Goal: Task Accomplishment & Management: Manage account settings

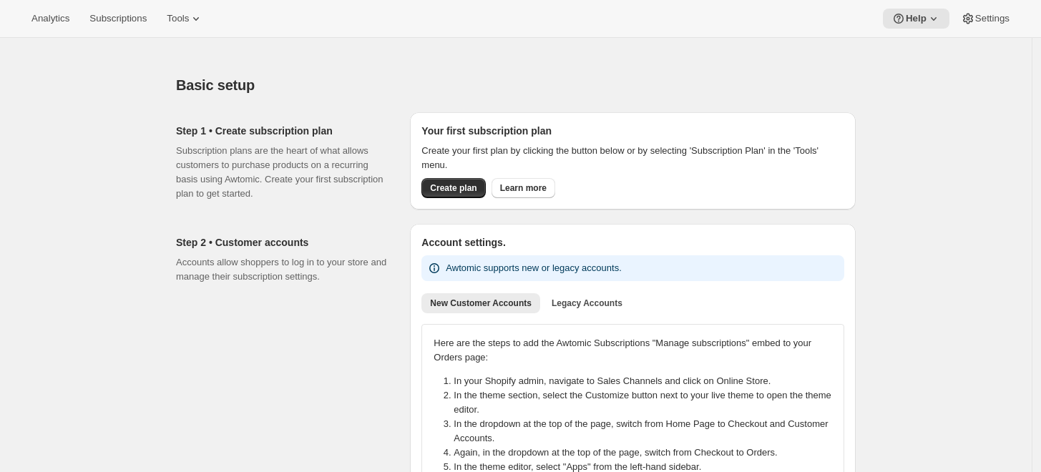
click at [452, 176] on div "Your first subscription plan Create your first plan by clicking the button belo…" at bounding box center [632, 161] width 423 height 74
click at [451, 187] on span "Create plan" at bounding box center [453, 187] width 46 height 11
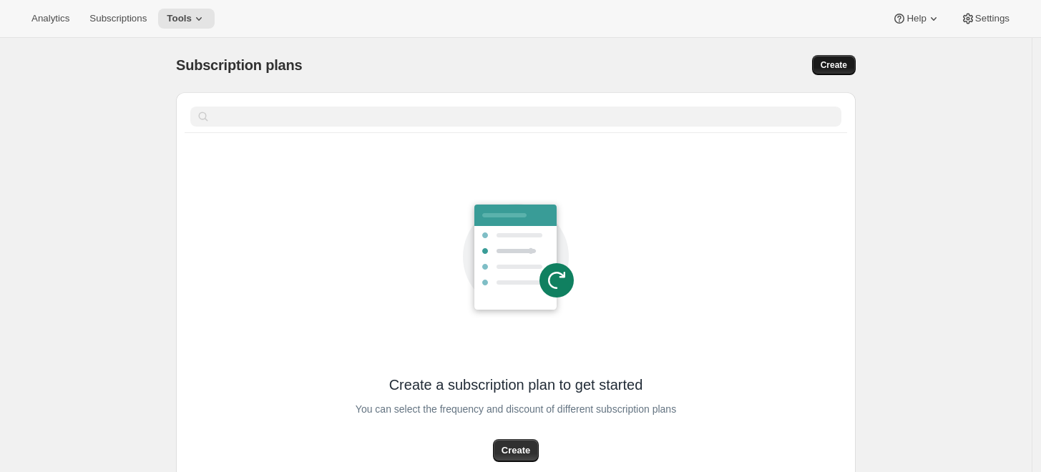
drag, startPoint x: 813, startPoint y: 57, endPoint x: 821, endPoint y: 56, distance: 7.9
click at [821, 56] on div "Create" at bounding box center [709, 65] width 292 height 20
click at [821, 56] on button "Create" at bounding box center [834, 65] width 44 height 20
select select "WEEK"
select select "MONTH"
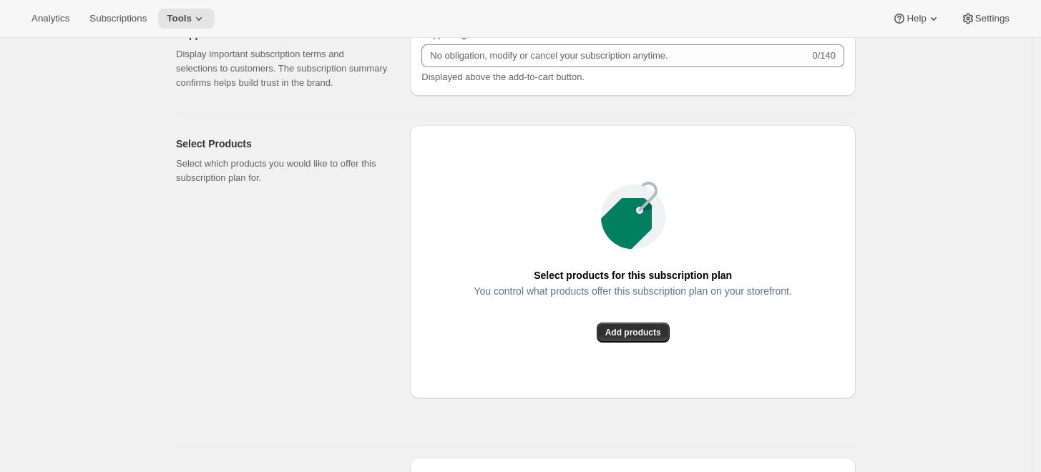
scroll to position [1112, 0]
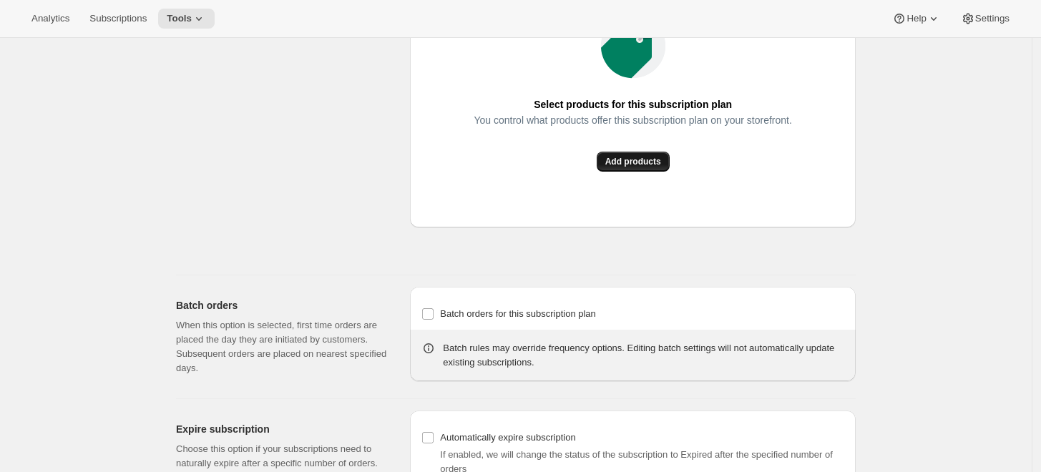
click at [643, 152] on button "Add products" at bounding box center [632, 162] width 73 height 20
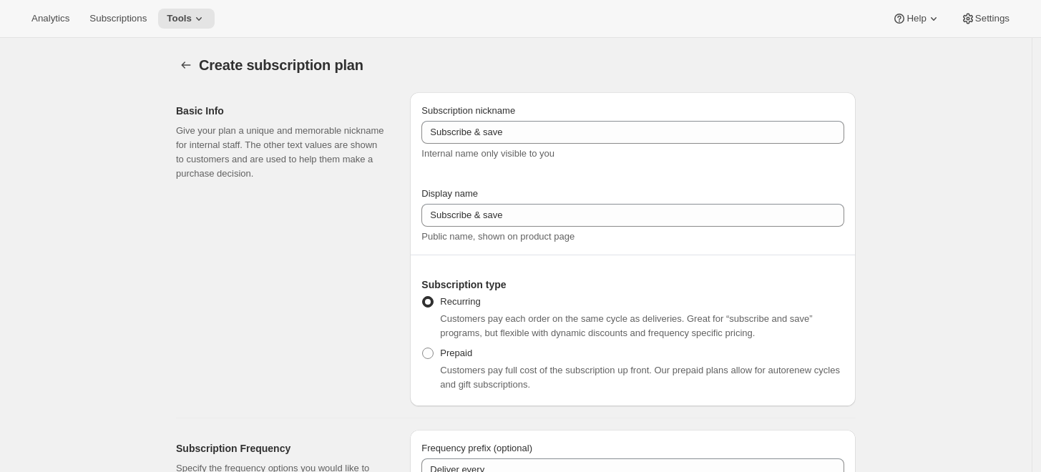
scroll to position [0, 0]
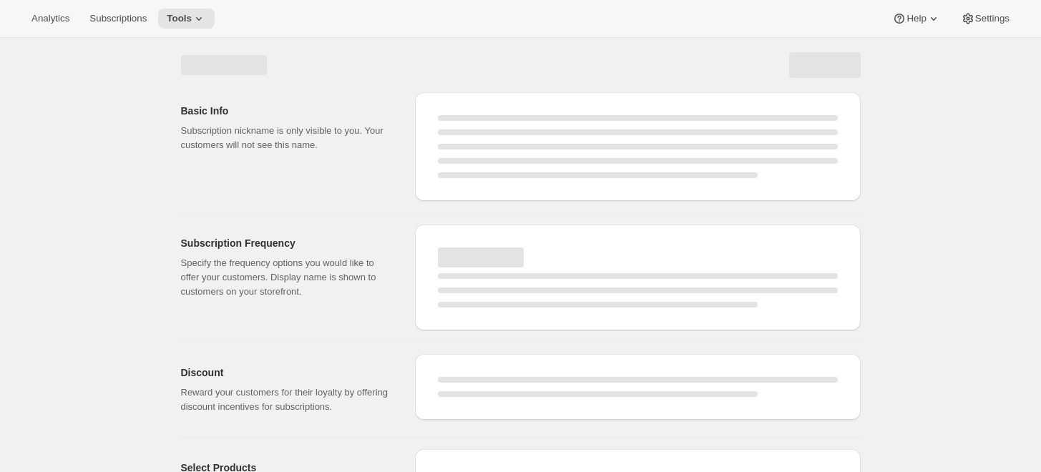
select select "WEEK"
select select "MONTH"
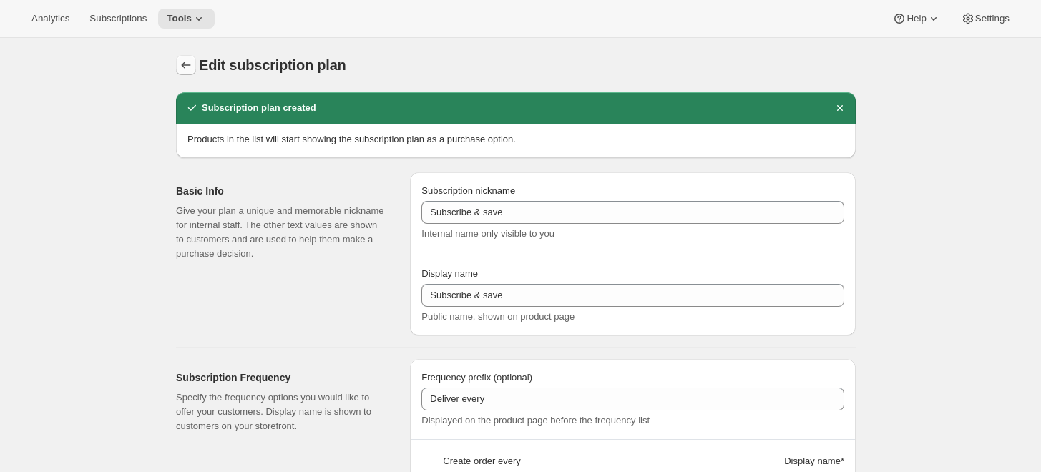
click at [185, 72] on button "Subscription plans" at bounding box center [186, 65] width 20 height 20
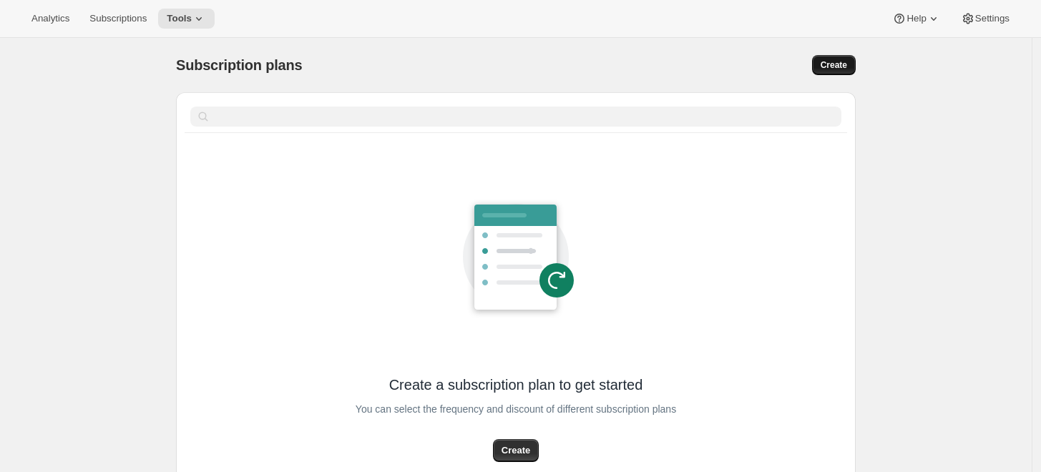
click at [824, 67] on button "Create" at bounding box center [834, 65] width 44 height 20
select select "WEEK"
select select "MONTH"
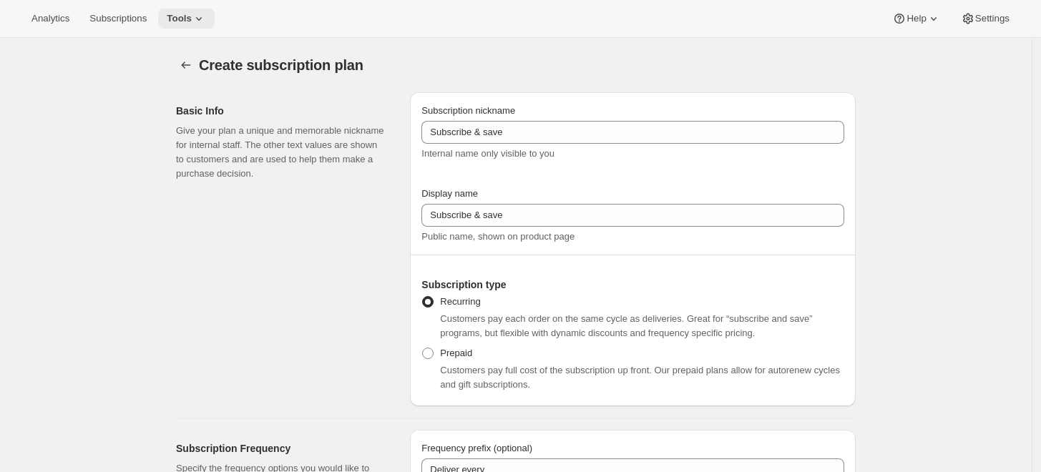
click at [208, 15] on button "Tools" at bounding box center [186, 19] width 56 height 20
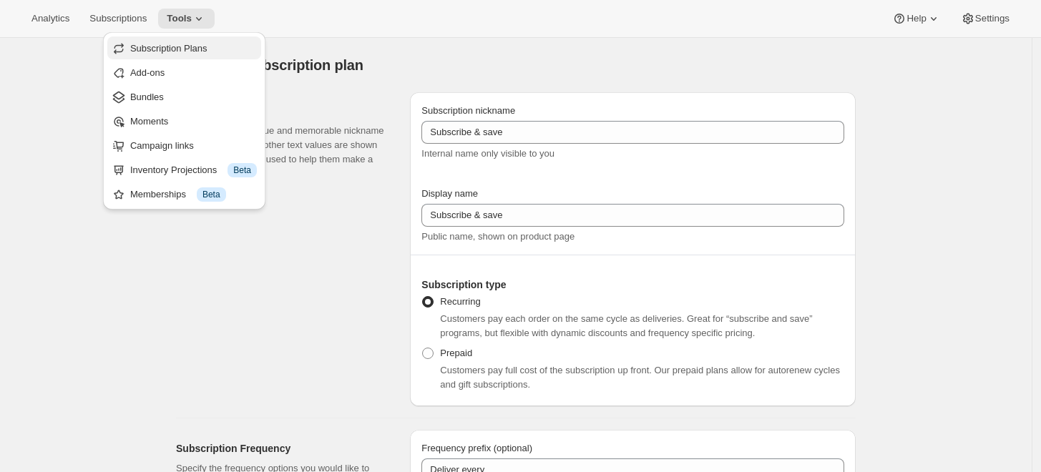
click at [221, 39] on button "Subscription Plans" at bounding box center [184, 47] width 154 height 23
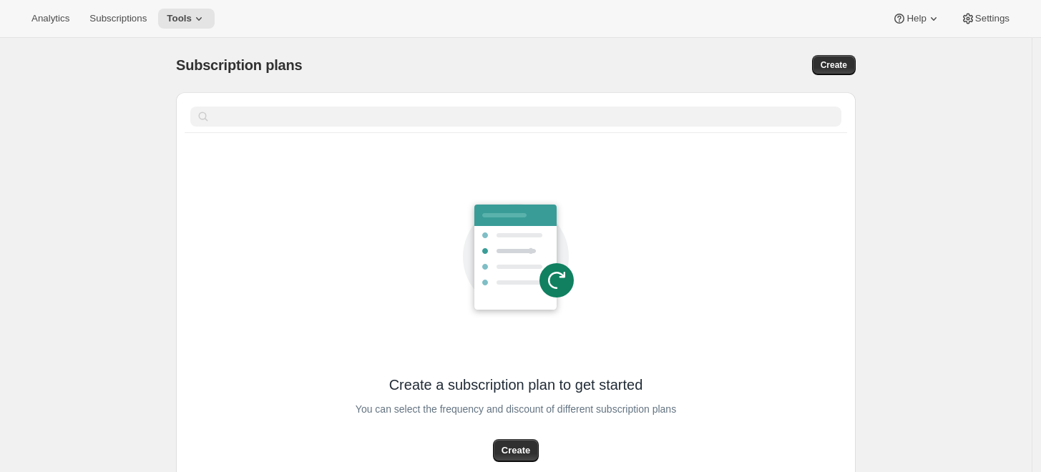
click at [380, 63] on div "Subscription plans" at bounding box center [363, 65] width 375 height 20
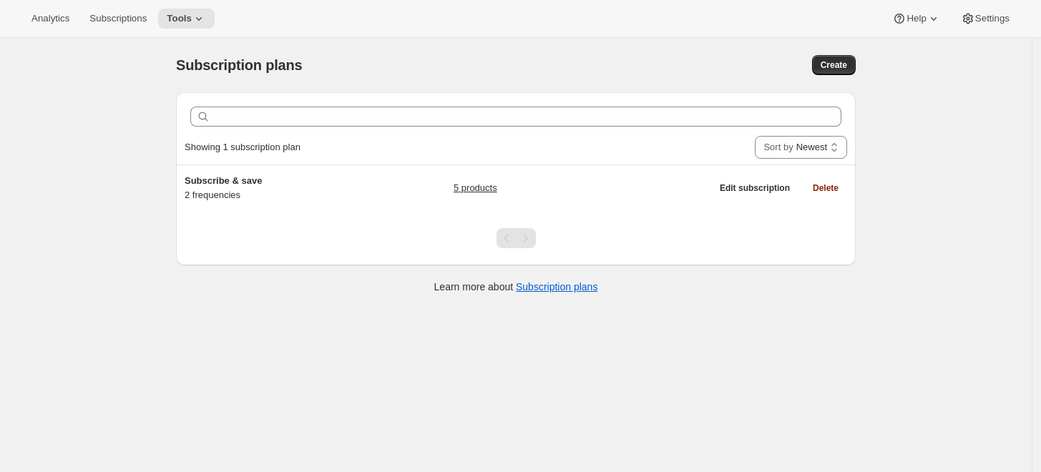
click at [953, 142] on div "Subscription plans. This page is ready Subscription plans Create Clear Showing …" at bounding box center [515, 274] width 1031 height 472
click at [827, 144] on select "Newest Oldest Recently updated Least recently updated" at bounding box center [800, 147] width 92 height 23
click at [920, 127] on div "Subscription plans. This page is ready Subscription plans Create Clear Showing …" at bounding box center [515, 274] width 1031 height 472
click at [845, 71] on button "Create" at bounding box center [834, 65] width 44 height 20
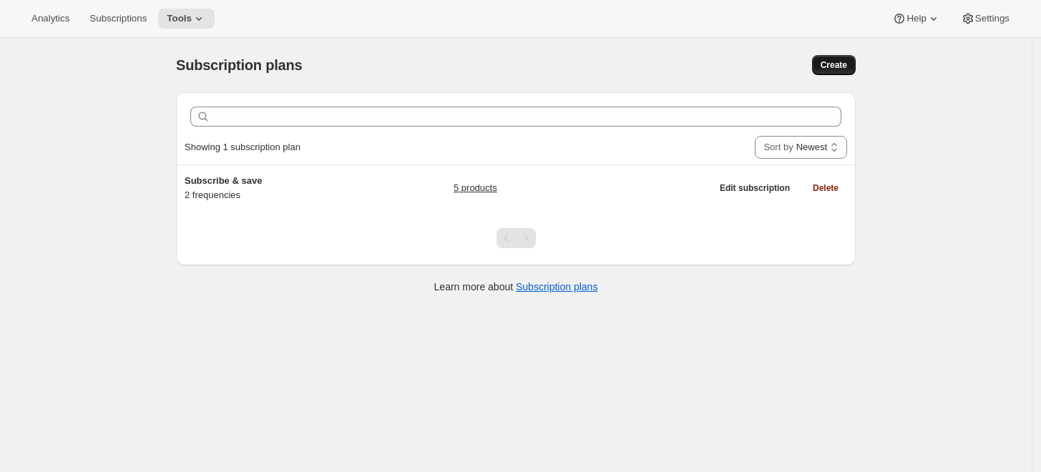
select select "WEEK"
select select "MONTH"
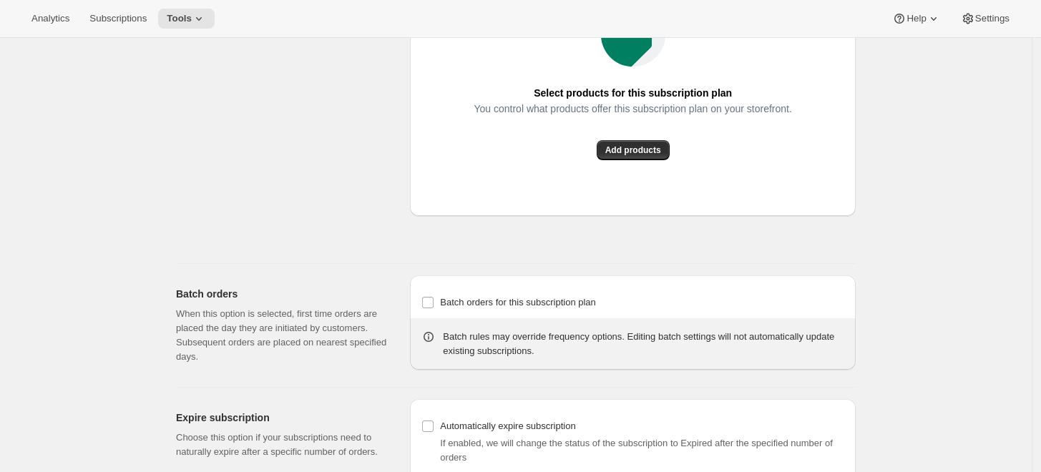
scroll to position [1000, 0]
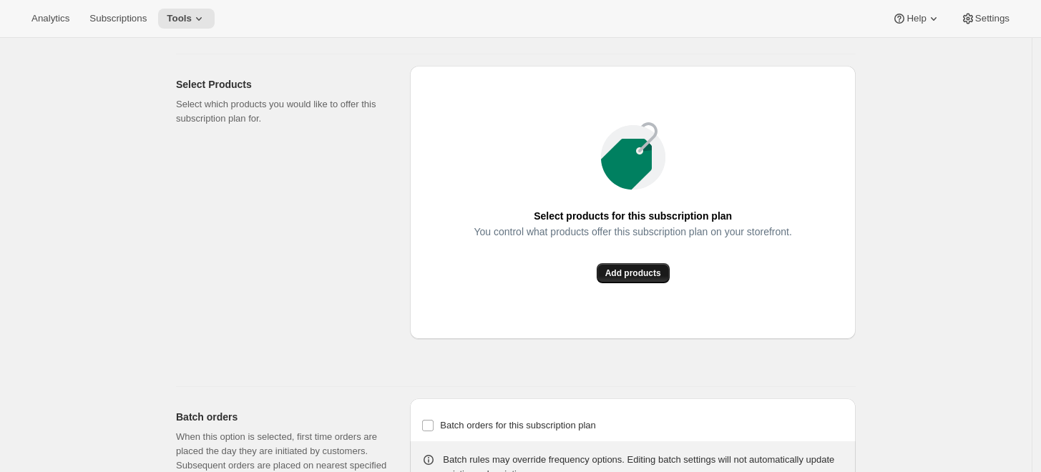
click at [658, 282] on button "Add products" at bounding box center [632, 273] width 73 height 20
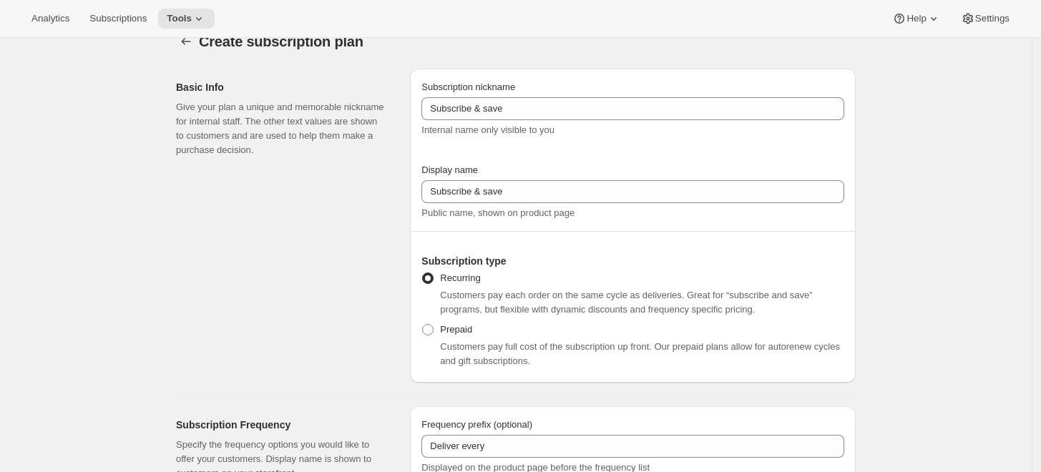
scroll to position [0, 0]
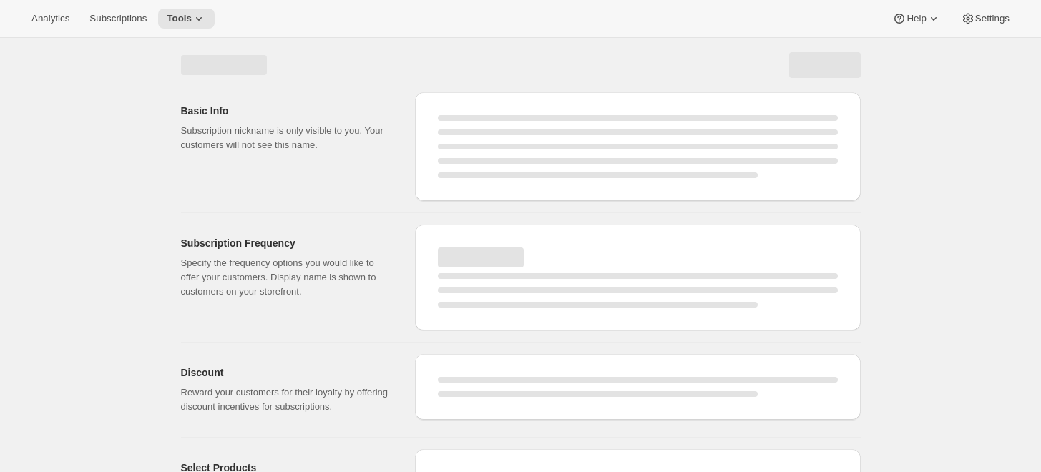
select select "WEEK"
select select "MONTH"
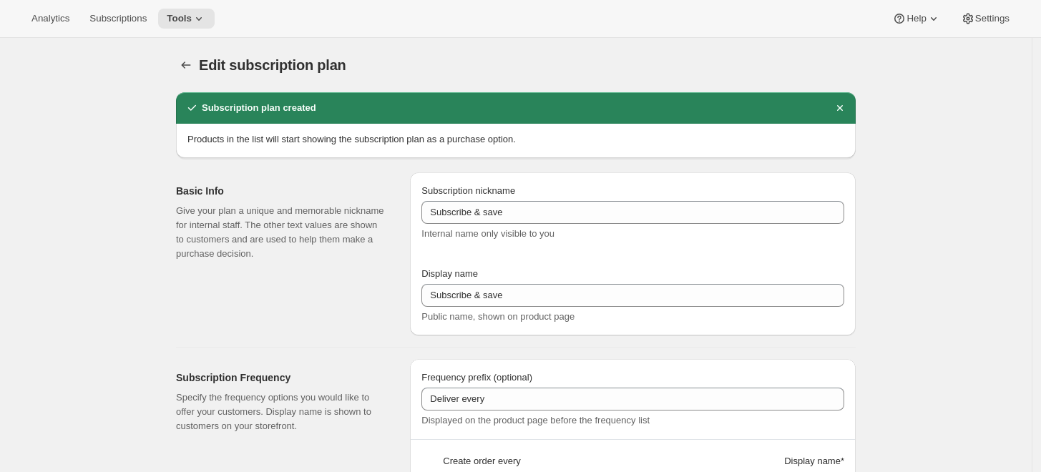
click at [187, 67] on icon "Subscription plans" at bounding box center [186, 65] width 14 height 14
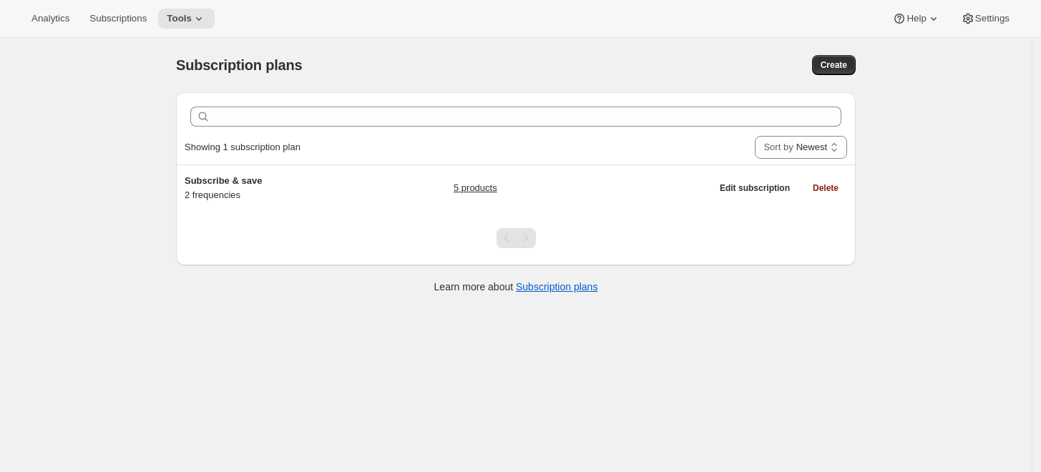
drag, startPoint x: 179, startPoint y: 262, endPoint x: 173, endPoint y: 250, distance: 13.4
click at [179, 262] on div "Clear Showing 1 subscription plan Sort by Newest Oldest Recently updated Least …" at bounding box center [509, 194] width 691 height 227
click at [117, 10] on button "Subscriptions" at bounding box center [118, 19] width 74 height 20
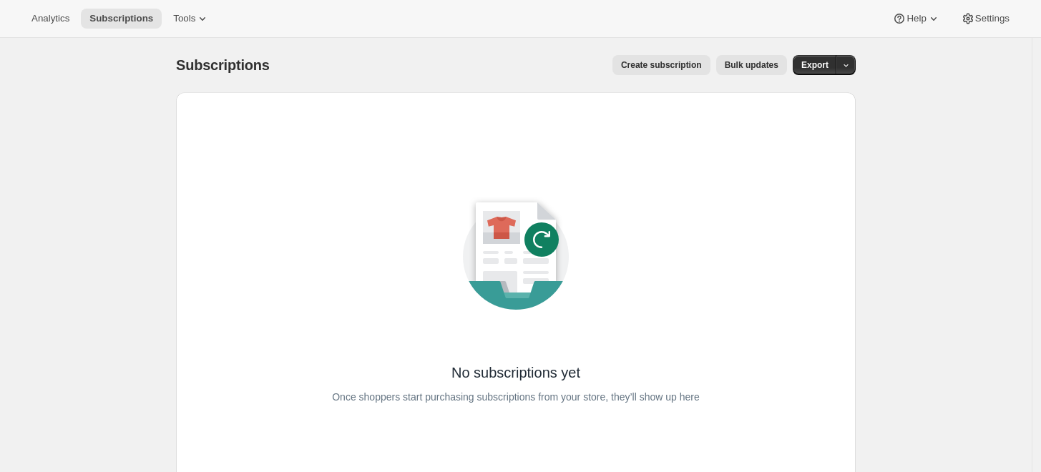
click at [229, 25] on div "Analytics Subscriptions Tools Help Settings" at bounding box center [520, 19] width 1041 height 38
click at [226, 25] on div "Analytics Subscriptions Tools Help Settings" at bounding box center [520, 19] width 1041 height 38
click at [173, 19] on span "Tools" at bounding box center [184, 18] width 22 height 11
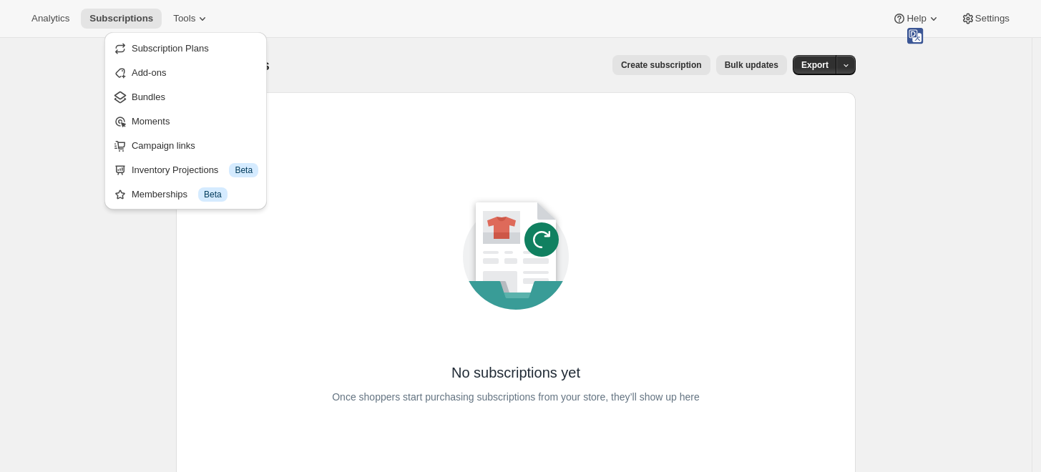
click at [360, 45] on div "Subscriptions. This page is ready Subscriptions Create subscription Bulk update…" at bounding box center [515, 65] width 679 height 54
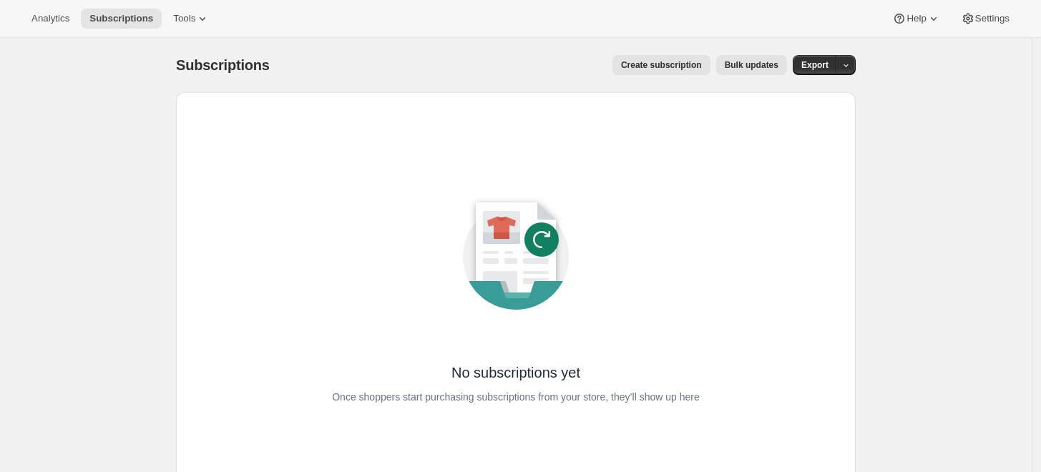
click at [498, 34] on div "Analytics Subscriptions Tools Help Settings" at bounding box center [520, 19] width 1041 height 38
click at [213, 24] on div "Analytics Subscriptions Tools Help Settings" at bounding box center [520, 19] width 1041 height 38
click at [197, 21] on icon at bounding box center [202, 18] width 14 height 14
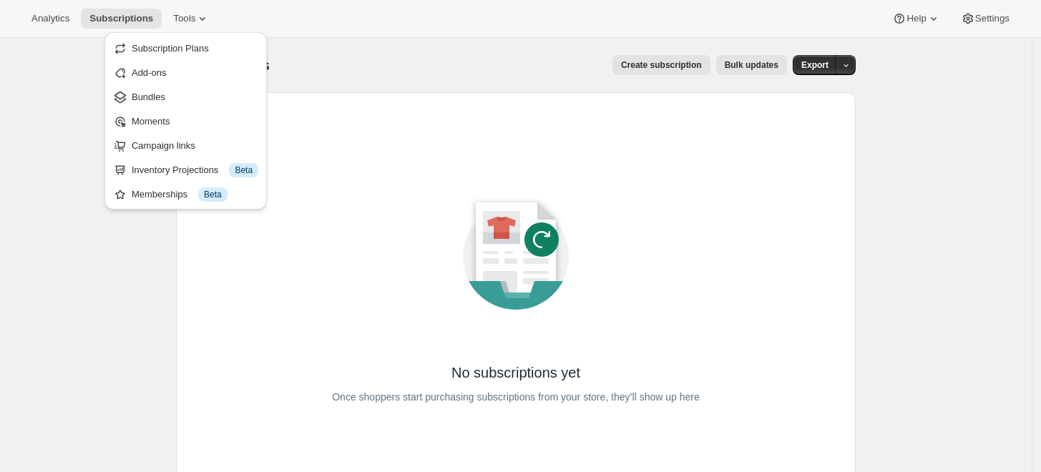
click at [578, 41] on div "Subscriptions. This page is ready Subscriptions Create subscription Bulk update…" at bounding box center [515, 65] width 679 height 54
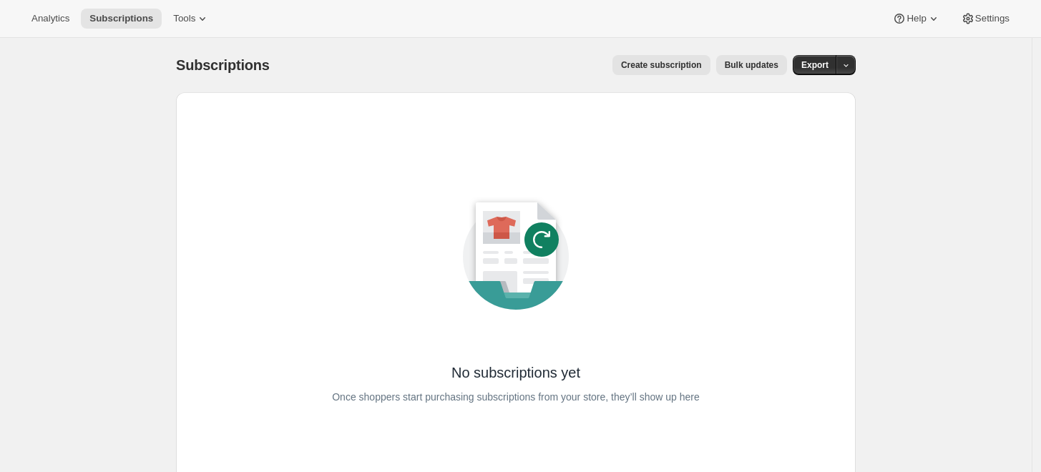
click at [238, 39] on div "Subscriptions. This page is ready Subscriptions Create subscription Bulk update…" at bounding box center [515, 65] width 679 height 54
click at [200, 30] on div "Analytics Subscriptions Tools Help Settings" at bounding box center [520, 19] width 1041 height 38
click at [208, 16] on button "Tools" at bounding box center [191, 19] width 54 height 20
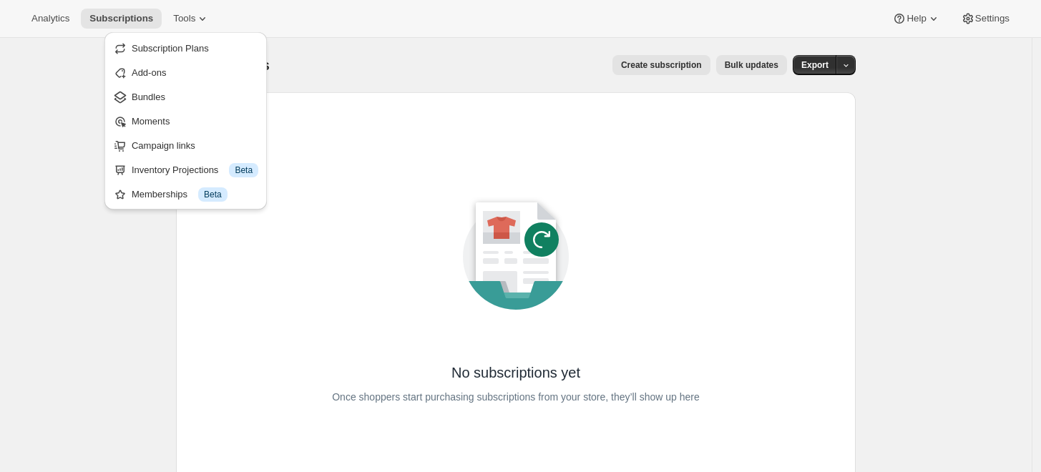
click at [685, 49] on div "Subscriptions. This page is ready Subscriptions Create subscription Bulk update…" at bounding box center [515, 65] width 679 height 54
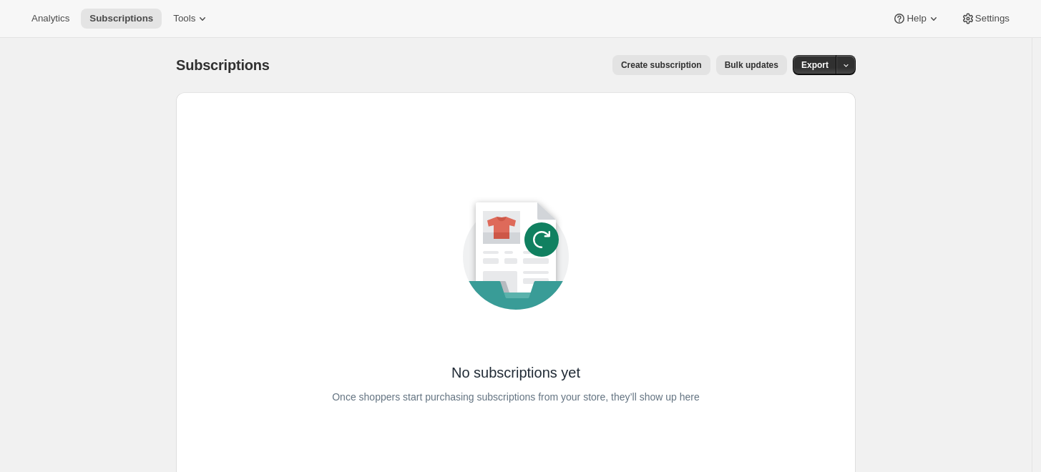
click at [777, 69] on span "Bulk updates" at bounding box center [751, 64] width 54 height 11
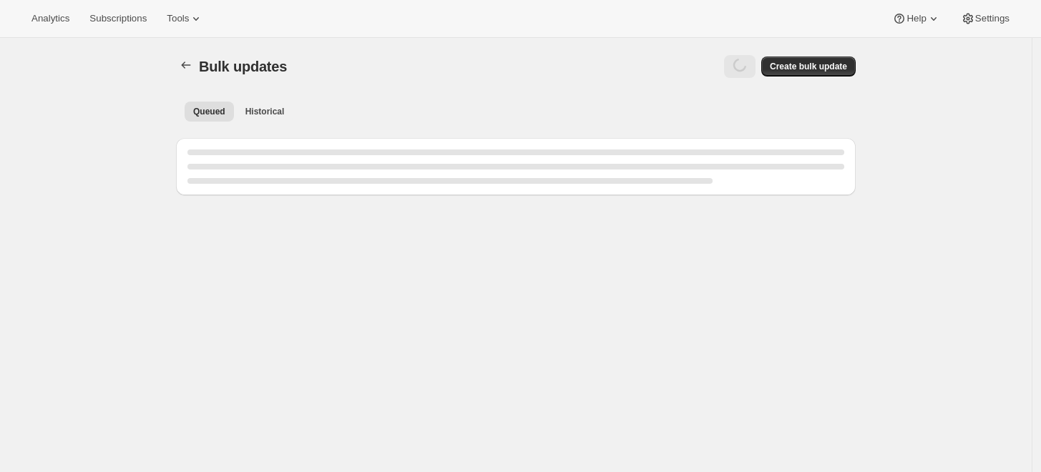
click at [441, 56] on div at bounding box center [529, 66] width 451 height 23
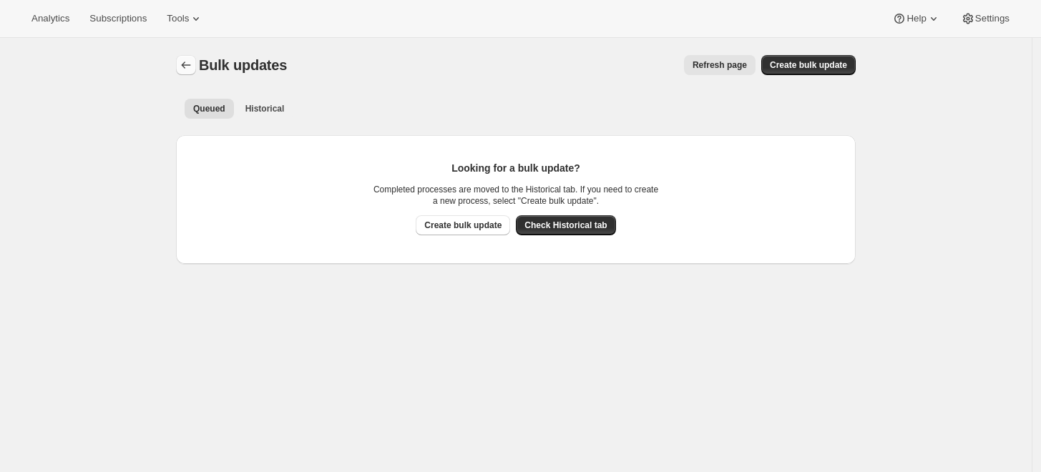
click at [193, 64] on icon "Bulk updates" at bounding box center [186, 65] width 14 height 14
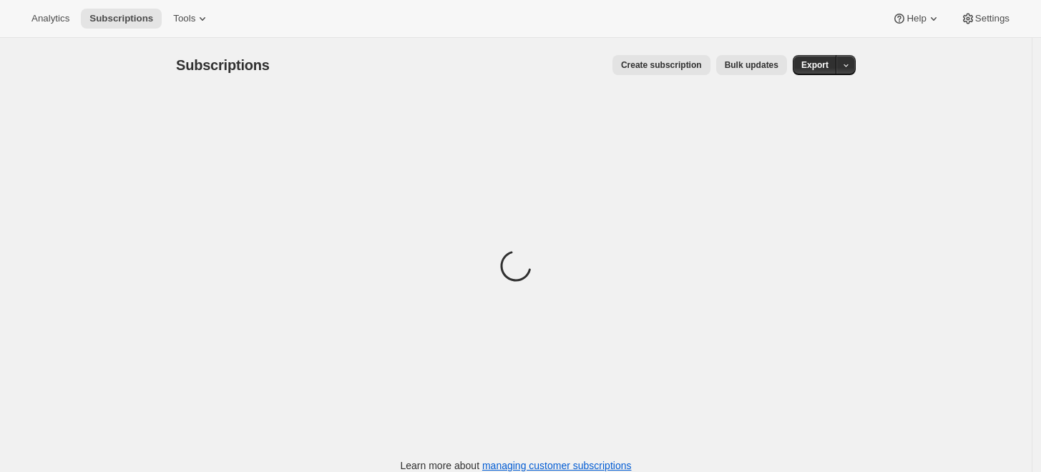
click at [456, 62] on div "Create subscription Bulk updates" at bounding box center [537, 65] width 500 height 20
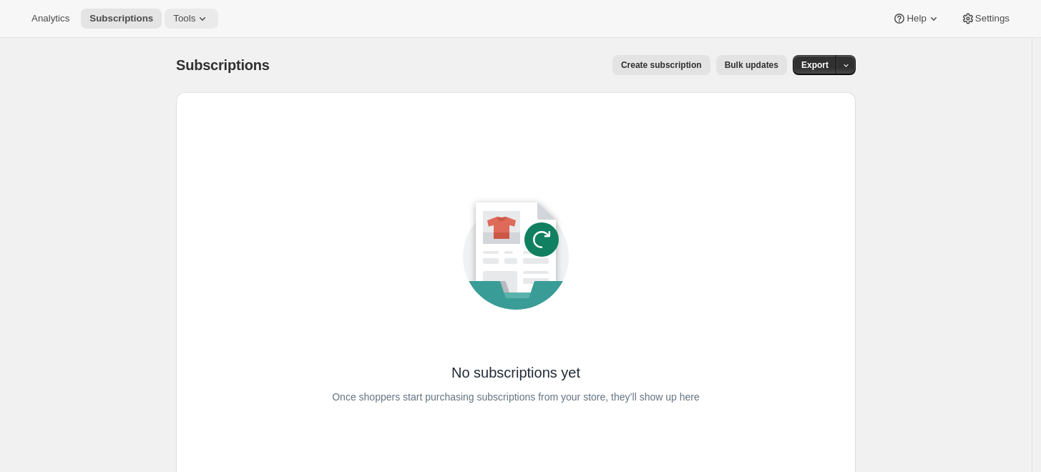
click at [184, 21] on span "Tools" at bounding box center [184, 18] width 22 height 11
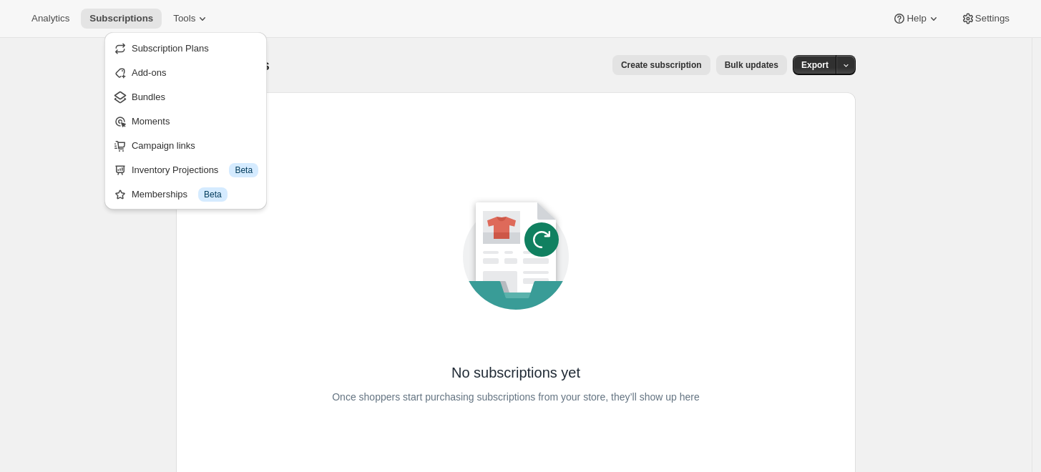
click at [426, 22] on div "Analytics Subscriptions Tools Help Settings" at bounding box center [520, 19] width 1041 height 38
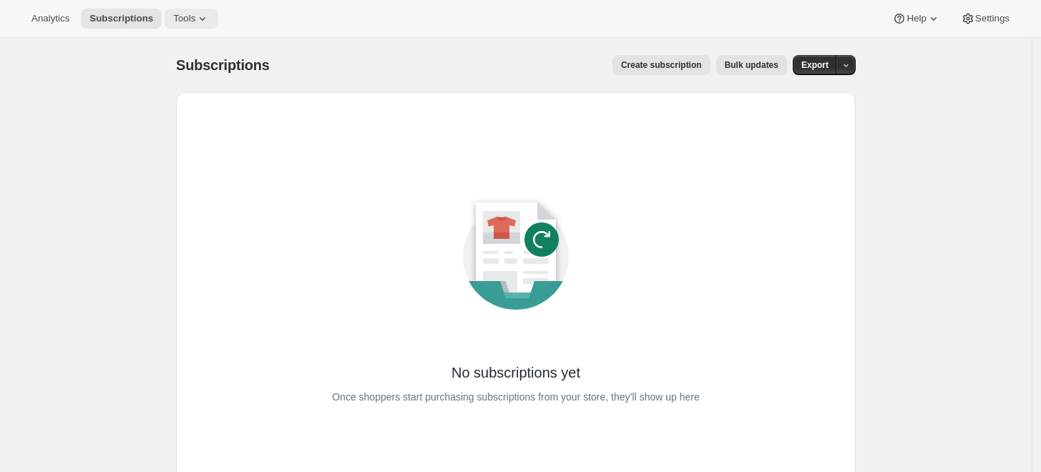
click at [177, 27] on button "Tools" at bounding box center [191, 19] width 54 height 20
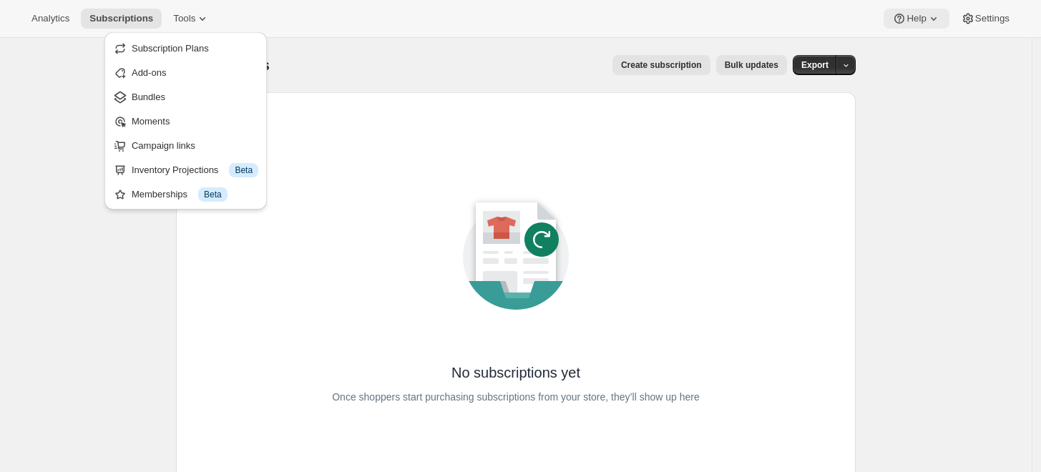
click at [916, 25] on button "Help" at bounding box center [915, 19] width 65 height 20
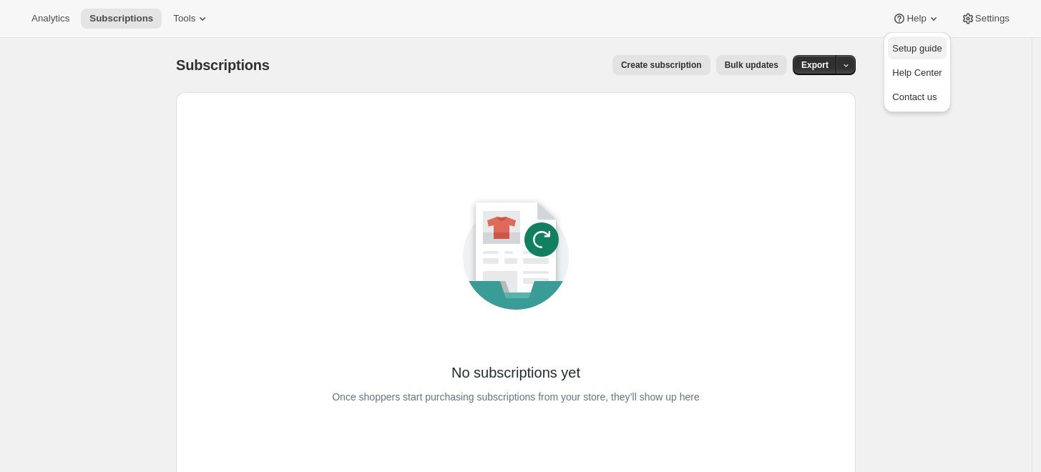
click at [915, 46] on span "Setup guide" at bounding box center [916, 48] width 49 height 11
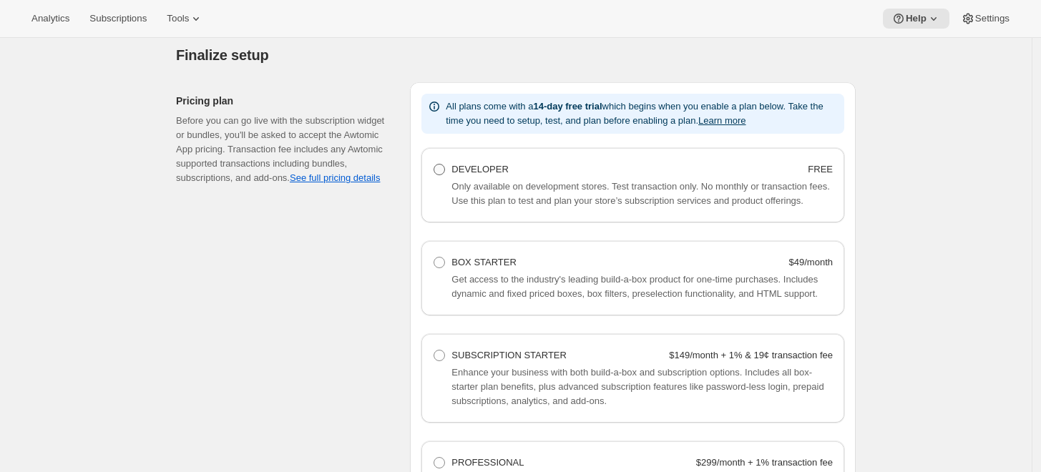
click at [450, 166] on label "DEVELOPER FREE" at bounding box center [633, 169] width 400 height 20
click at [434, 164] on Developer "DEVELOPER FREE" at bounding box center [433, 164] width 1 height 1
radio Developer "true"
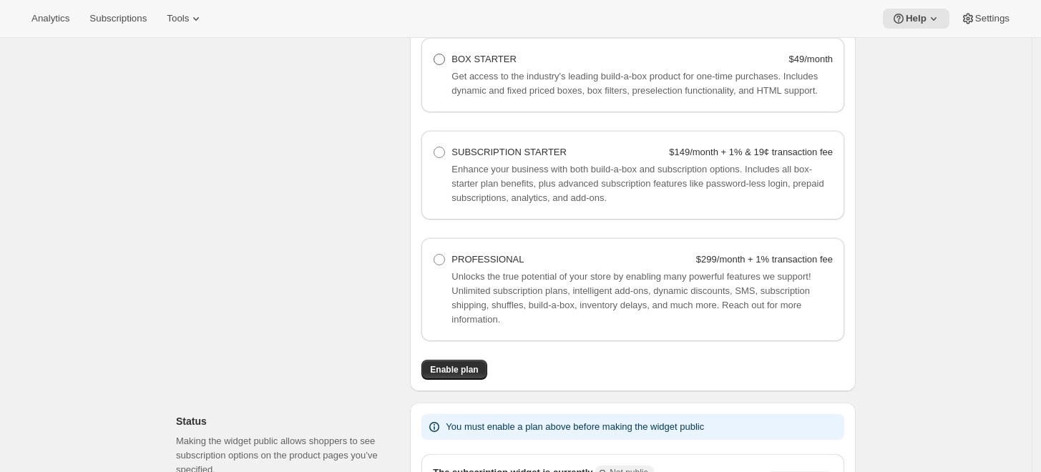
scroll to position [1214, 0]
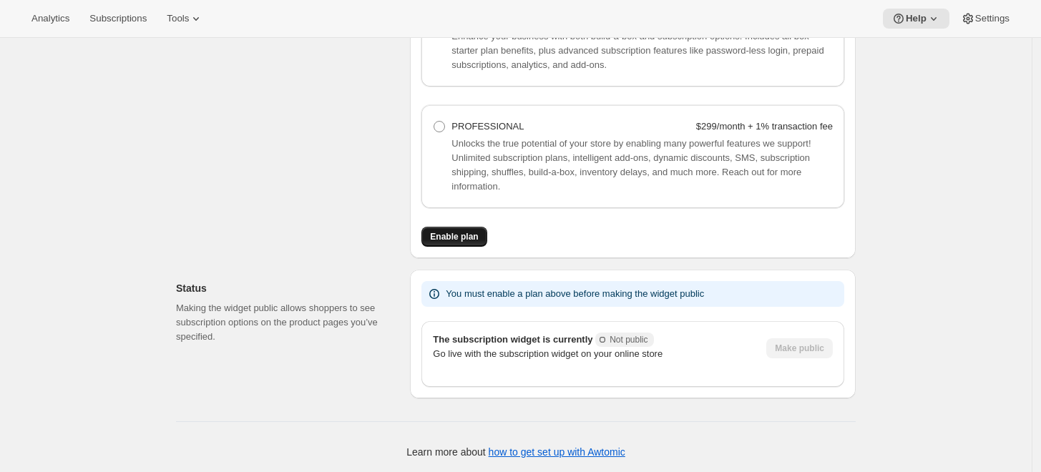
click at [475, 242] on button "Enable plan" at bounding box center [453, 237] width 65 height 20
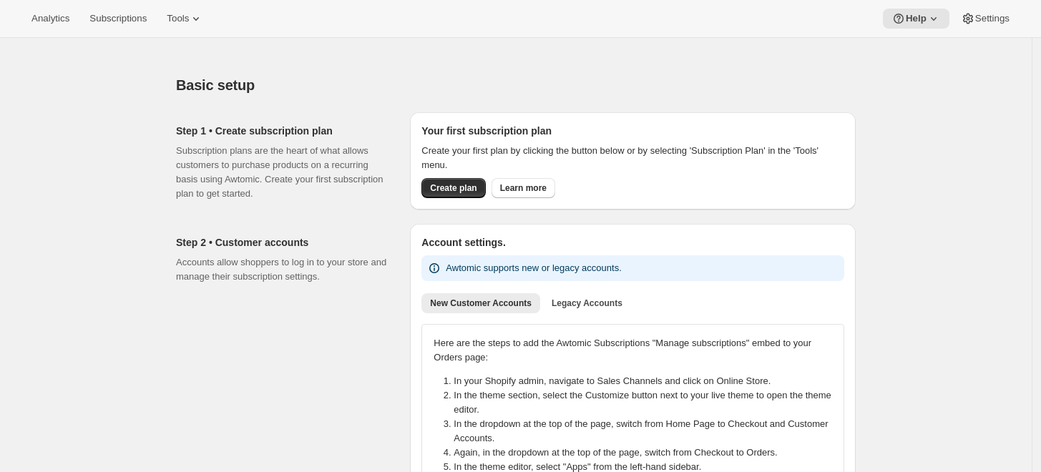
click at [326, 98] on div "Basic setup. This page is ready Basic setup" at bounding box center [515, 85] width 679 height 54
click at [196, 18] on icon at bounding box center [196, 18] width 14 height 14
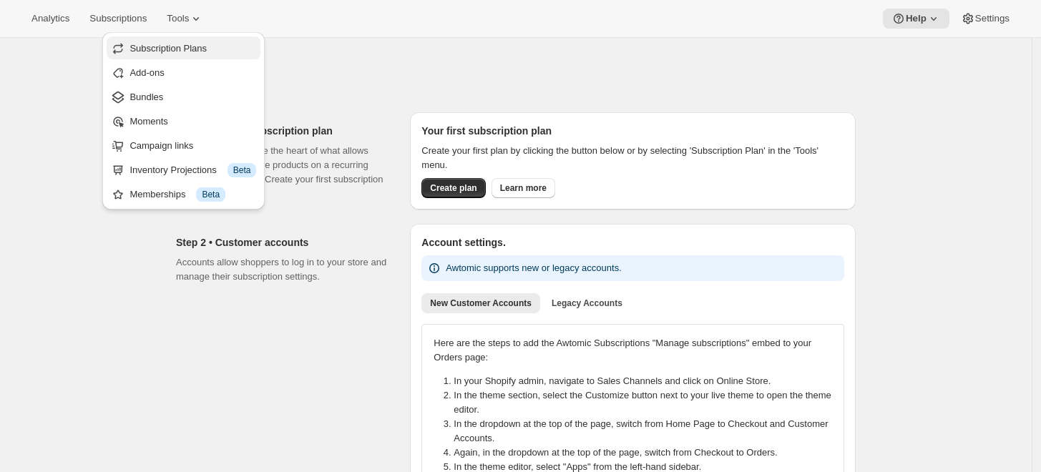
click at [190, 45] on span "Subscription Plans" at bounding box center [167, 48] width 77 height 11
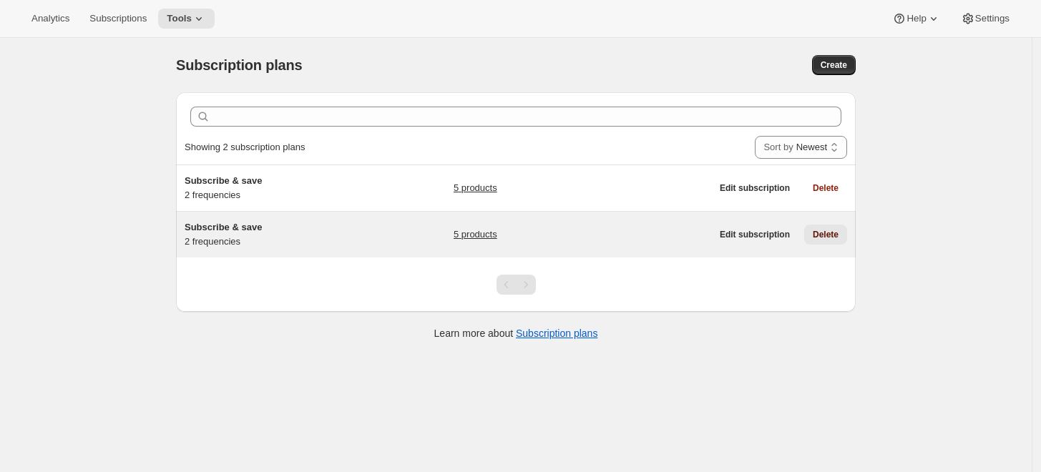
click at [825, 235] on span "Delete" at bounding box center [825, 234] width 26 height 11
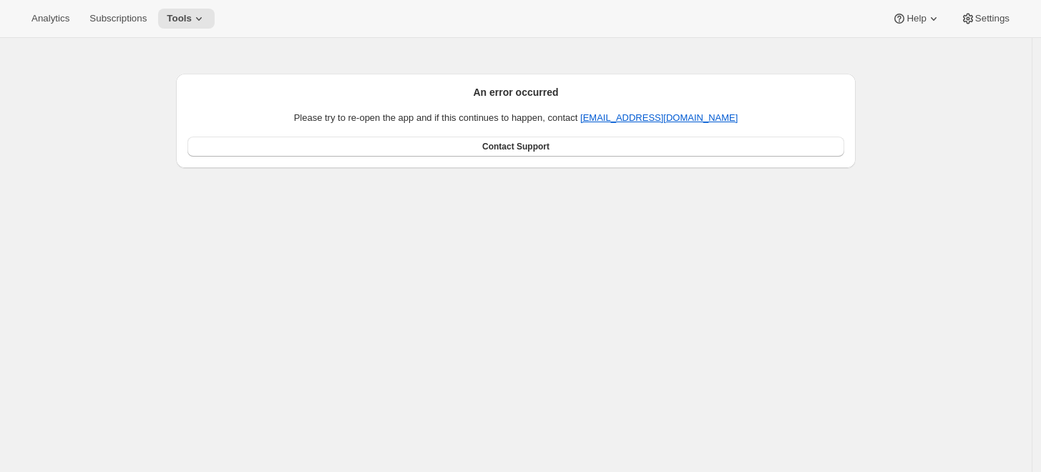
click at [523, 189] on div "An error occurred Please try to re-open the app and if this continues to happen…" at bounding box center [515, 274] width 1031 height 472
click at [154, 21] on div "Analytics Subscriptions Tools" at bounding box center [119, 19] width 192 height 20
click at [338, 48] on div "An error occurred Please try to re-open the app and if this continues to happen…" at bounding box center [509, 104] width 691 height 127
click at [167, 20] on span "Tools" at bounding box center [179, 18] width 25 height 11
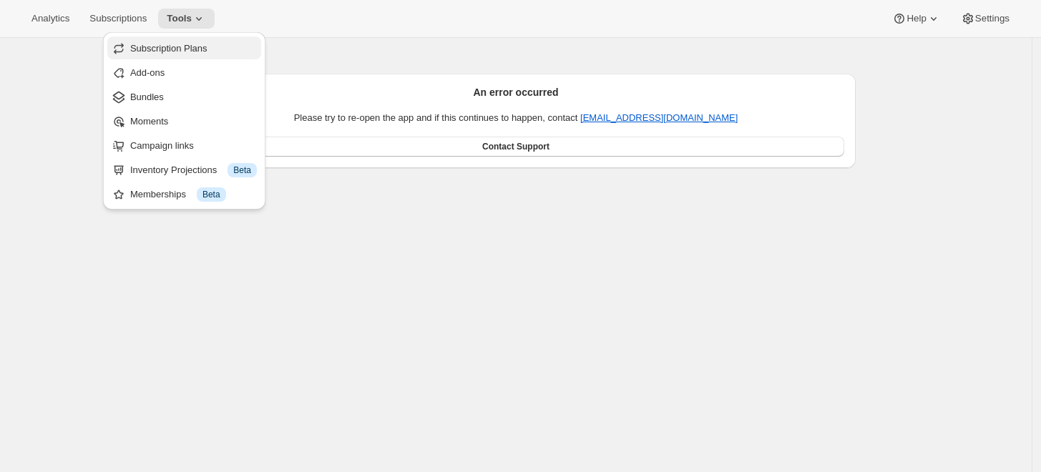
click at [172, 44] on span "Subscription Plans" at bounding box center [168, 48] width 77 height 11
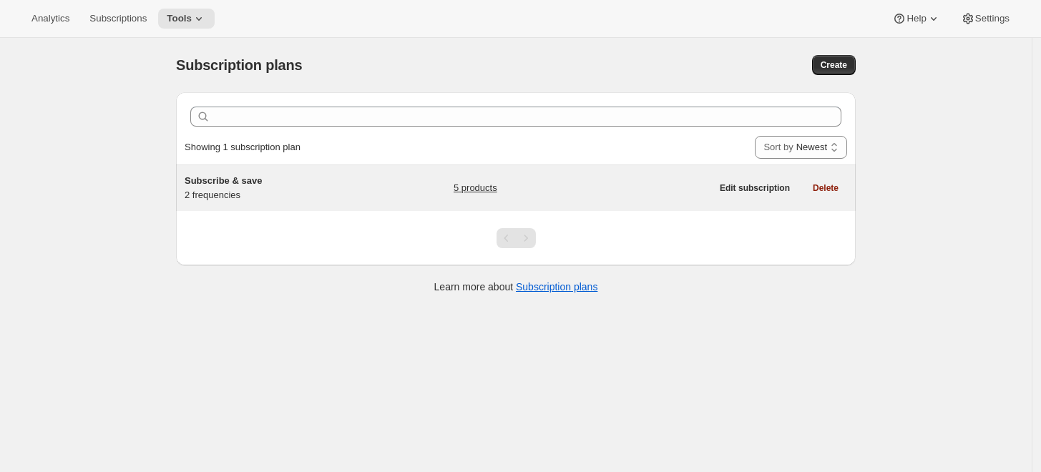
click at [246, 197] on div "Subscribe & save 2 frequencies" at bounding box center [274, 188] width 179 height 29
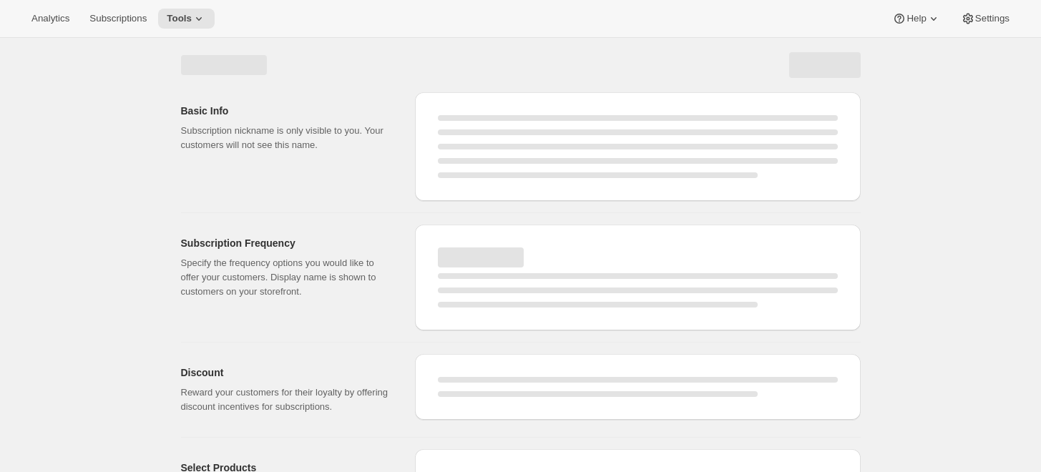
select select "WEEK"
select select "MONTH"
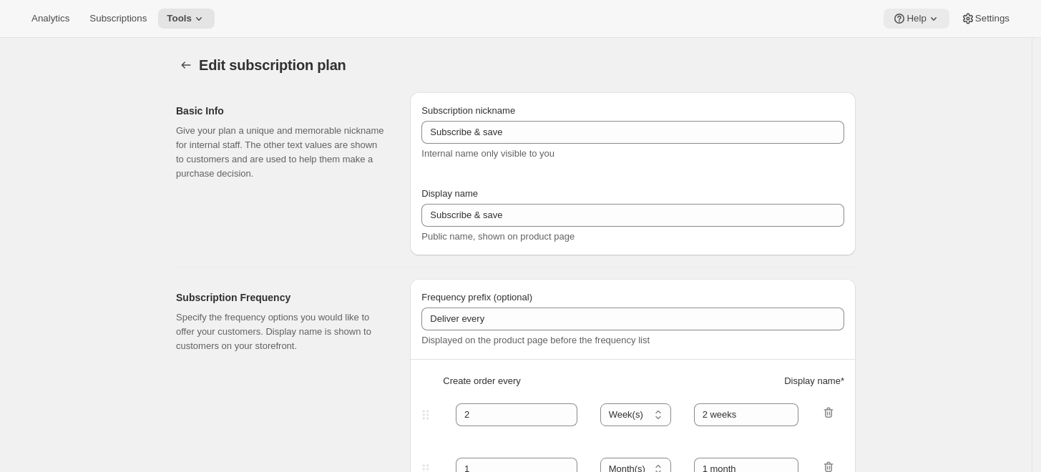
click at [938, 16] on icon at bounding box center [933, 18] width 14 height 14
click at [907, 51] on span "Setup guide" at bounding box center [916, 48] width 49 height 11
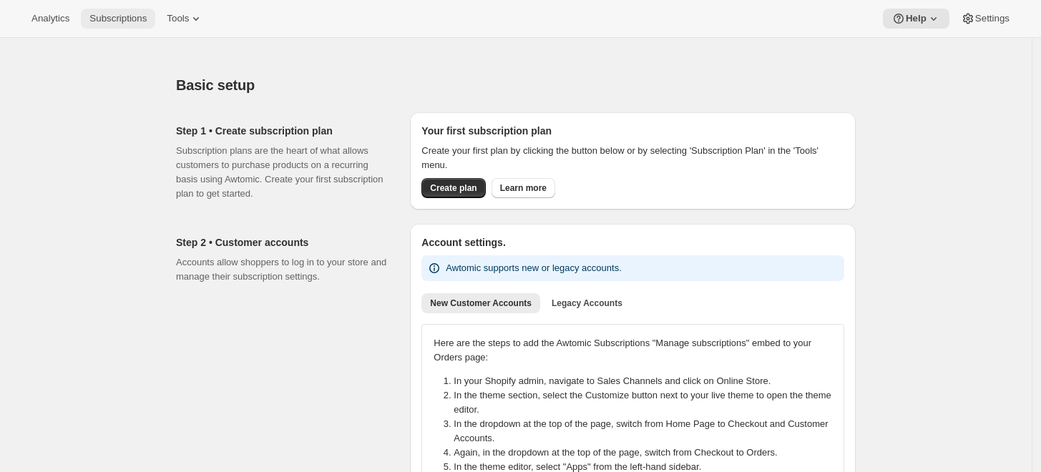
click at [102, 16] on span "Subscriptions" at bounding box center [117, 18] width 57 height 11
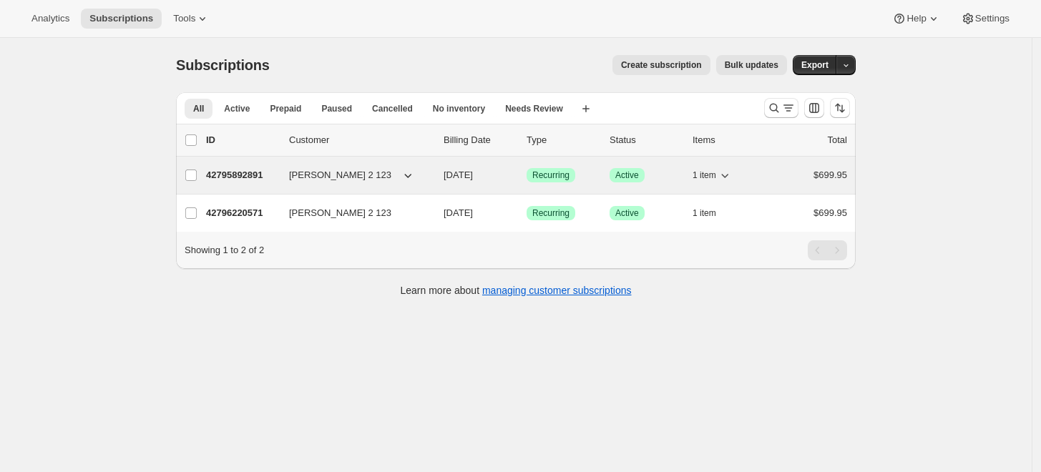
click at [255, 185] on div "42795892891 [PERSON_NAME] 2 123 [DATE] Success Recurring Success Active 1 item …" at bounding box center [526, 175] width 641 height 20
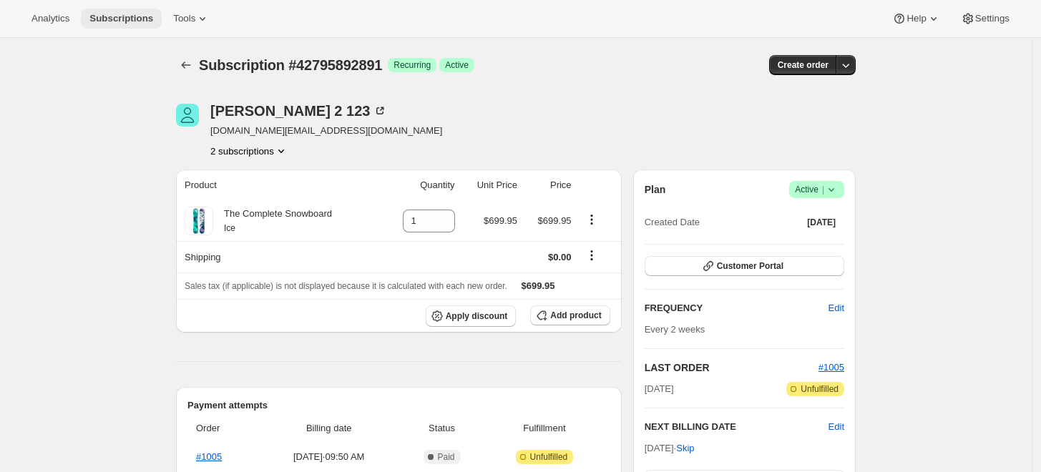
drag, startPoint x: 100, startPoint y: 36, endPoint x: 120, endPoint y: 27, distance: 22.1
click at [104, 33] on div "Analytics Subscriptions Tools Help Settings" at bounding box center [520, 19] width 1041 height 38
click at [120, 27] on button "Subscriptions" at bounding box center [121, 19] width 81 height 20
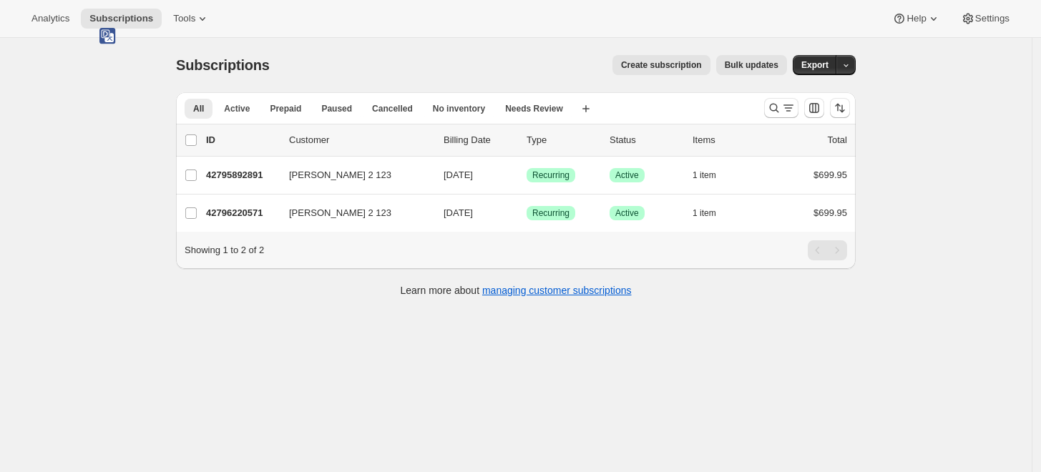
click at [951, 99] on div "Subscriptions. This page is ready Subscriptions Create subscription Bulk update…" at bounding box center [515, 274] width 1031 height 472
